Goal: Find specific page/section: Find specific page/section

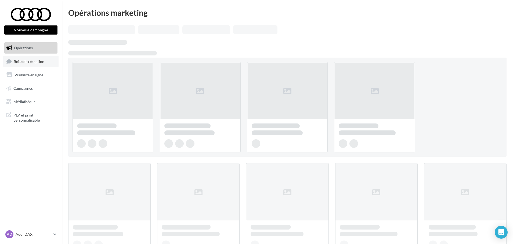
click at [27, 64] on span "Boîte de réception" at bounding box center [29, 61] width 31 height 5
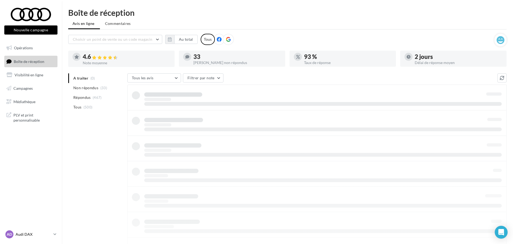
click at [49, 236] on p "Audi DAX" at bounding box center [34, 234] width 36 height 5
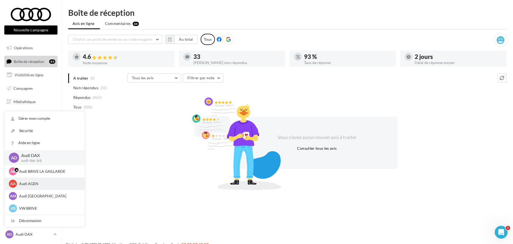
click at [34, 183] on p "Audi AGEN" at bounding box center [48, 183] width 59 height 5
